Goal: Information Seeking & Learning: Learn about a topic

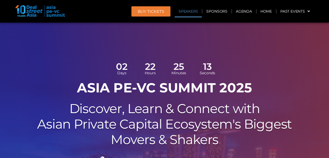
click at [189, 11] on link "Speakers" at bounding box center [188, 11] width 27 height 12
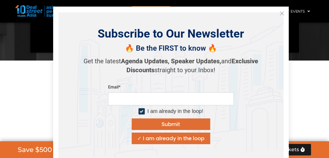
scroll to position [620, 0]
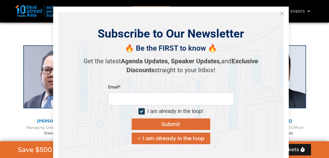
click at [280, 12] on icon "Close" at bounding box center [282, 13] width 5 height 5
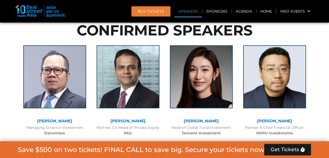
click at [264, 27] on h2 "CONFIRMED SPEAKERS" at bounding box center [164, 30] width 293 height 14
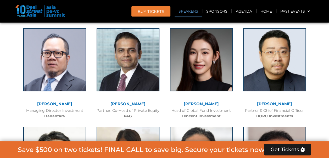
scroll to position [639, 0]
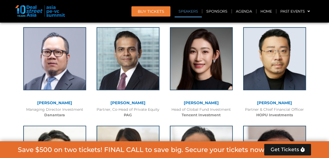
drag, startPoint x: 329, startPoint y: 153, endPoint x: 3, endPoint y: 128, distance: 327.2
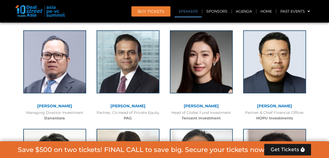
drag, startPoint x: 332, startPoint y: 153, endPoint x: 321, endPoint y: 46, distance: 107.7
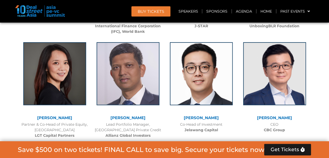
scroll to position [763, 0]
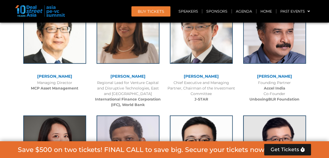
click at [324, 148] on div "Save $500 on two tickets! FINAL CALL to save big. Secure your tickets now Get T…" at bounding box center [164, 149] width 329 height 17
click at [187, 10] on link "Speakers" at bounding box center [188, 11] width 27 height 12
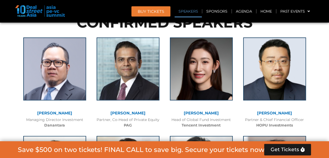
scroll to position [620, 0]
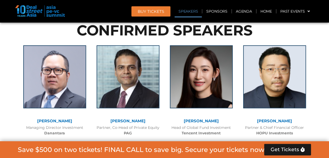
drag, startPoint x: 312, startPoint y: 65, endPoint x: 320, endPoint y: 44, distance: 22.5
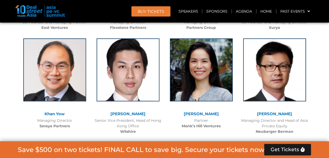
scroll to position [1249, 0]
drag, startPoint x: 116, startPoint y: 2, endPoint x: 15, endPoint y: 55, distance: 113.9
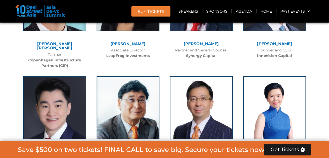
scroll to position [2711, 0]
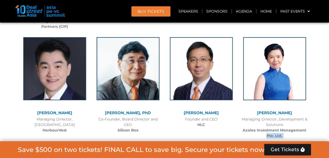
drag, startPoint x: 286, startPoint y: 141, endPoint x: 259, endPoint y: 119, distance: 34.3
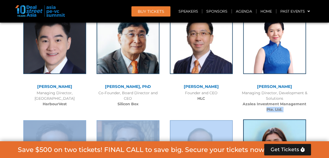
scroll to position [2790, 0]
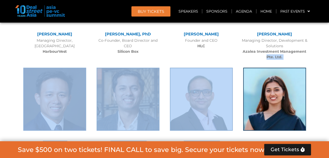
click at [289, 116] on div at bounding box center [274, 103] width 63 height 71
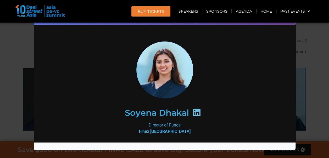
scroll to position [0, 0]
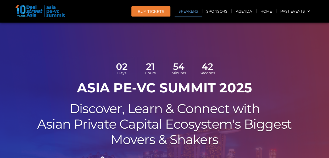
click at [192, 8] on link "Speakers" at bounding box center [188, 11] width 27 height 12
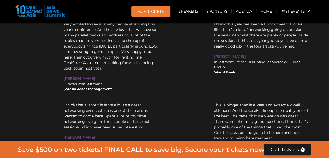
scroll to position [4918, 0]
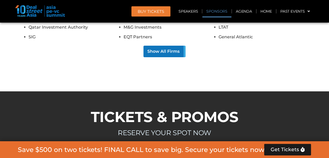
click at [224, 11] on link "Sponsors" at bounding box center [217, 11] width 29 height 12
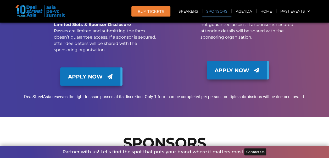
scroll to position [5706, 0]
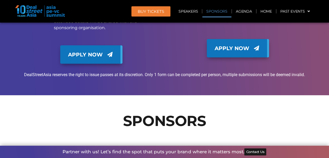
click at [217, 12] on link "Sponsors" at bounding box center [217, 11] width 29 height 12
drag, startPoint x: 310, startPoint y: 56, endPoint x: 297, endPoint y: 43, distance: 18.2
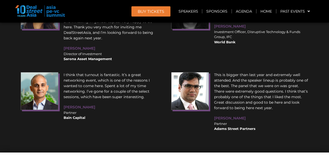
scroll to position [6873, 0]
